Goal: Task Accomplishment & Management: Manage account settings

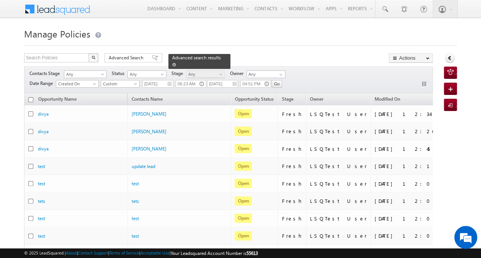
click at [176, 63] on span at bounding box center [174, 65] width 4 height 4
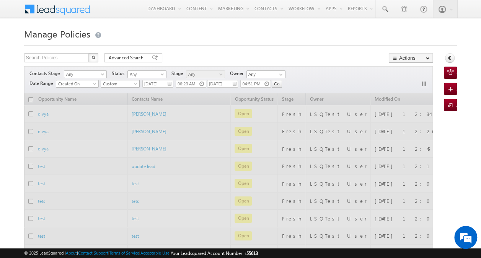
click at [134, 85] on span at bounding box center [136, 85] width 6 height 6
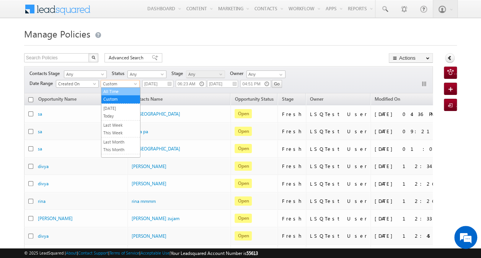
click at [120, 93] on link "All Time" at bounding box center [120, 91] width 39 height 7
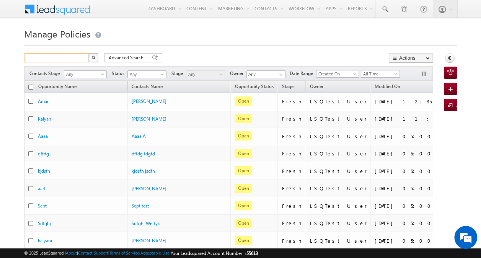
click at [76, 58] on input "text" at bounding box center [56, 57] width 65 height 9
paste input "7583494949"
type input "7583494949"
click at [93, 57] on img "button" at bounding box center [93, 57] width 4 height 4
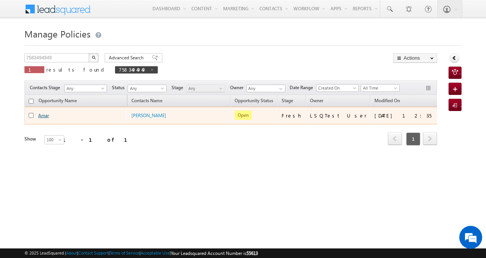
click at [43, 114] on link "Amar" at bounding box center [43, 115] width 11 height 6
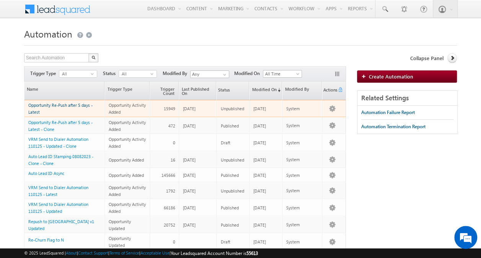
click at [57, 103] on link "Opportunity Re-Push after 5 days - Latest" at bounding box center [60, 108] width 64 height 12
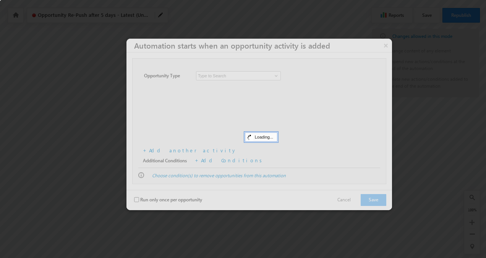
checkbox input "false"
type input "Policy"
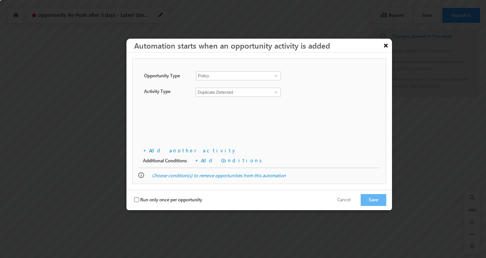
click at [386, 45] on button "×" at bounding box center [386, 45] width 12 height 13
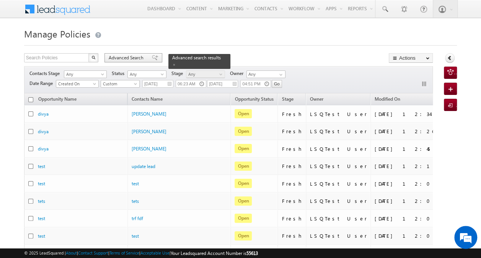
click at [140, 59] on span "Advanced Search" at bounding box center [127, 57] width 37 height 7
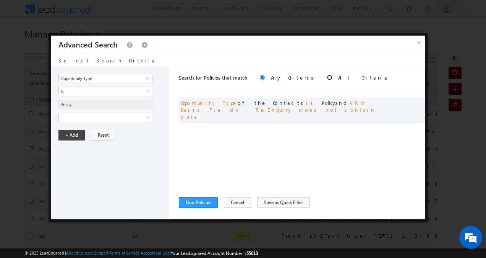
click at [327, 76] on input "radio" at bounding box center [329, 77] width 5 height 5
radio input "true"
click at [408, 103] on span at bounding box center [407, 101] width 5 height 5
click at [146, 132] on span at bounding box center [149, 132] width 6 height 6
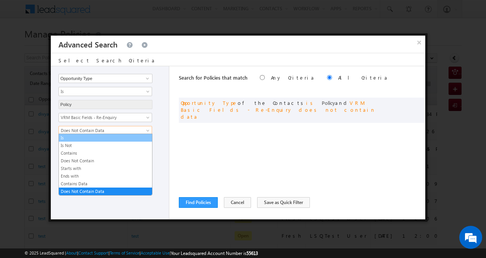
click at [125, 138] on link "Is" at bounding box center [105, 137] width 93 height 7
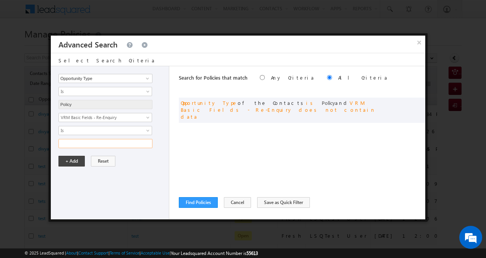
click at [119, 144] on input "text" at bounding box center [105, 143] width 94 height 9
type input "false"
click at [74, 159] on button "+ Add" at bounding box center [71, 161] width 26 height 11
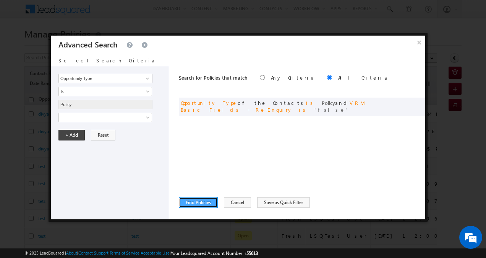
click at [207, 202] on button "Find Policies" at bounding box center [198, 202] width 39 height 11
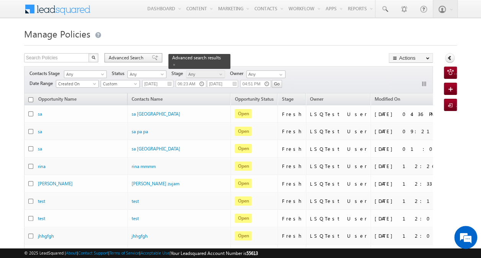
click at [134, 60] on span "Advanced Search" at bounding box center [127, 57] width 37 height 7
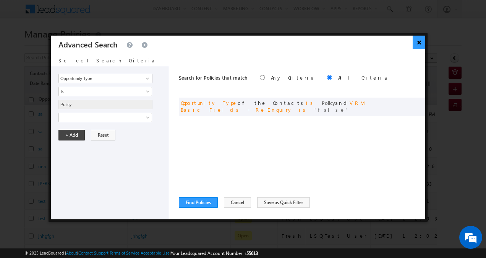
click at [419, 44] on button "×" at bounding box center [419, 42] width 13 height 13
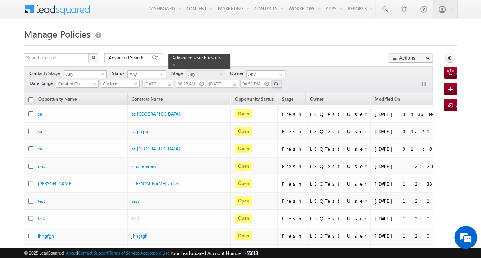
click at [278, 83] on input "Go" at bounding box center [276, 84] width 10 height 8
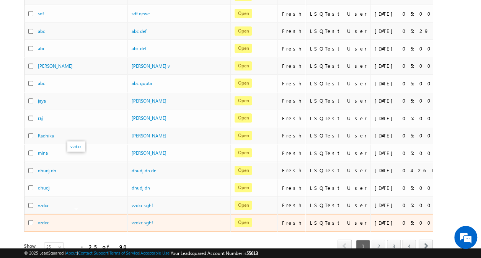
drag, startPoint x: 41, startPoint y: 215, endPoint x: 42, endPoint y: 219, distance: 3.9
drag, startPoint x: 42, startPoint y: 219, endPoint x: 41, endPoint y: 214, distance: 4.5
